Goal: Task Accomplishment & Management: Manage account settings

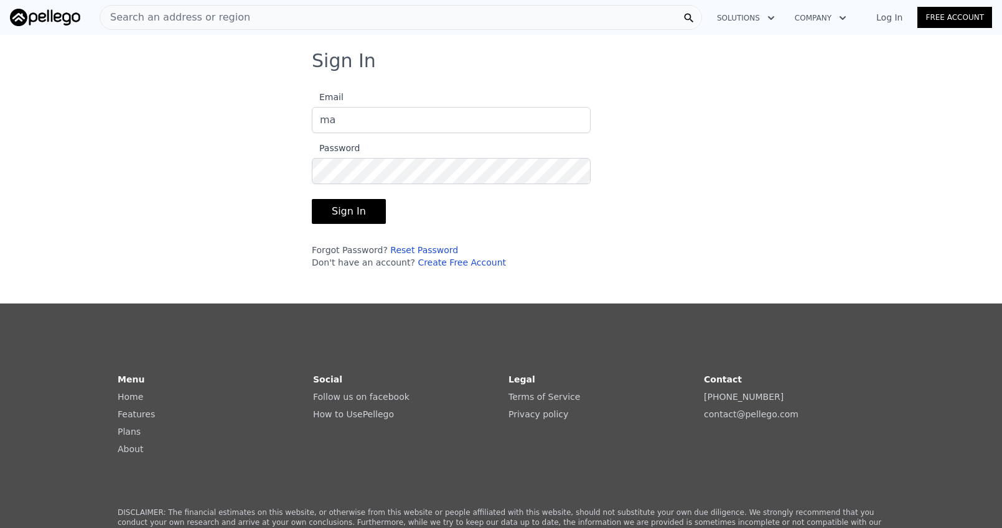
type input "[PERSON_NAME][EMAIL_ADDRESS][DOMAIN_NAME]"
click at [312, 199] on button "Sign In" at bounding box center [349, 211] width 74 height 25
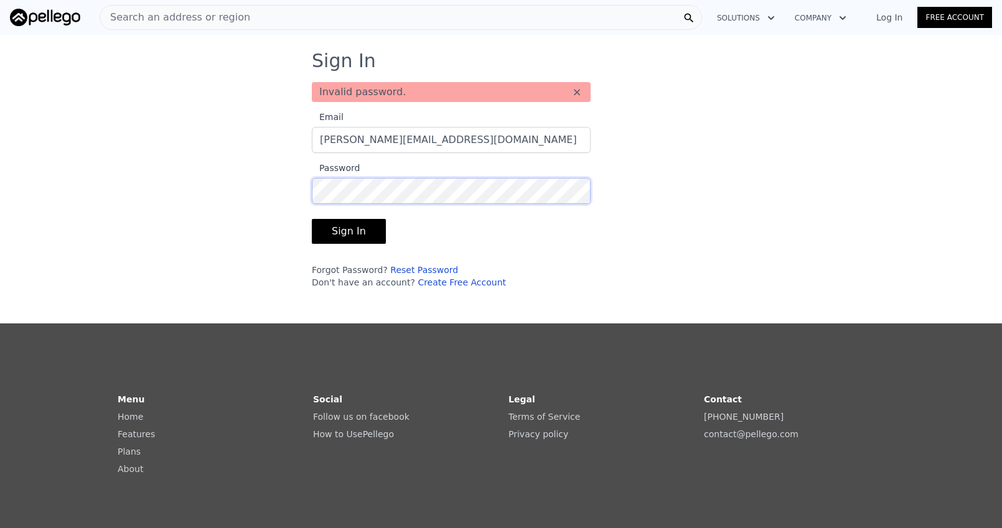
click at [312, 219] on button "Sign In" at bounding box center [349, 231] width 74 height 25
click at [417, 268] on link "Reset Password" at bounding box center [424, 270] width 68 height 10
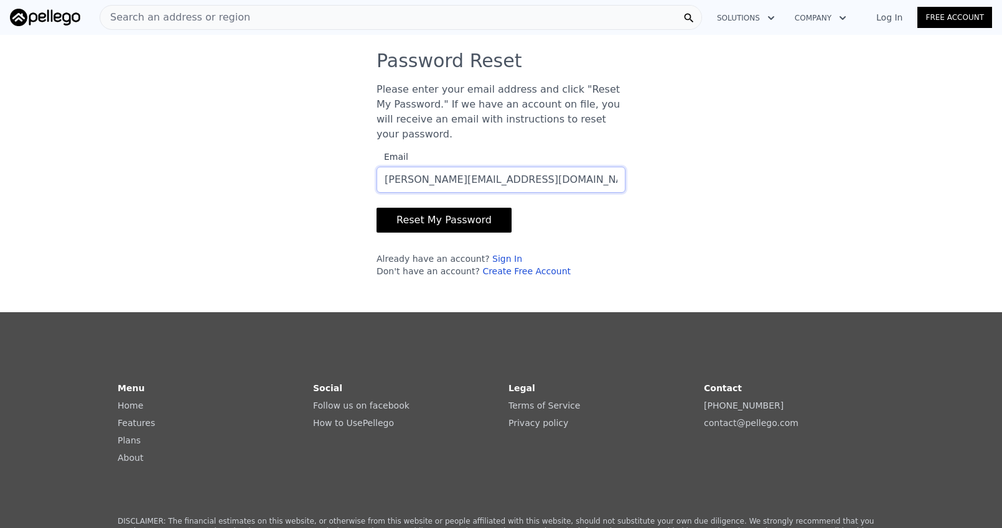
type input "[PERSON_NAME][EMAIL_ADDRESS][DOMAIN_NAME]"
click at [377, 208] on button "Reset My Password" at bounding box center [444, 220] width 135 height 25
